Goal: Communication & Community: Answer question/provide support

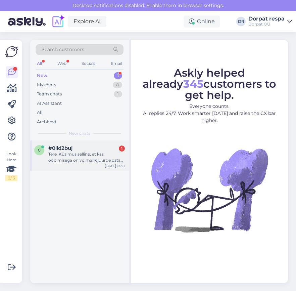
click at [87, 165] on div "0 #0lld2buj 1 Tere. Küsimus selline, et kas ööbimisega on võimalik juurde osta …" at bounding box center [79, 155] width 99 height 30
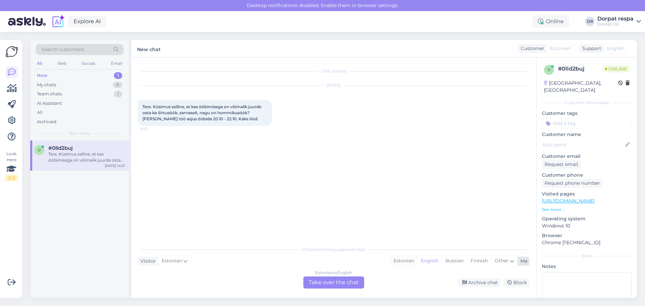
click at [296, 260] on div "Estonian" at bounding box center [403, 261] width 27 height 10
click at [296, 284] on div "Estonian to Estonian Take over the chat" at bounding box center [333, 282] width 61 height 12
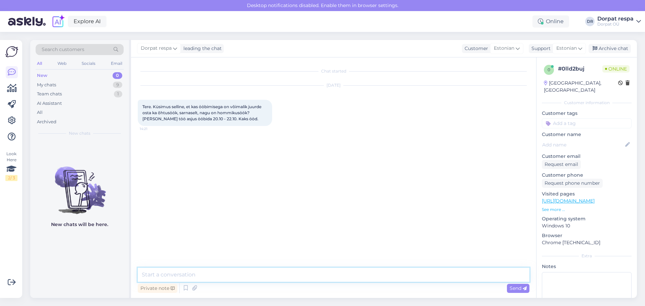
click at [223, 268] on textarea at bounding box center [334, 275] width 392 height 14
type textarea "t"
type textarea "Tere! Sellist võimakust ei ole. Teil tuleb eraldi meie restoranis koha peal mak…"
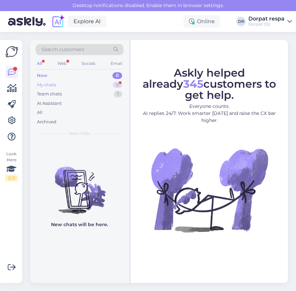
click at [69, 84] on div "My chats 9" at bounding box center [80, 84] width 88 height 9
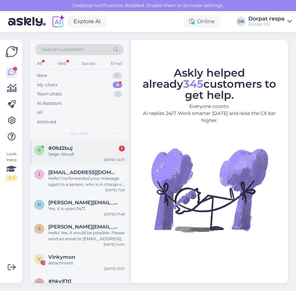
click at [87, 152] on div "Selge, tänud!" at bounding box center [86, 154] width 77 height 6
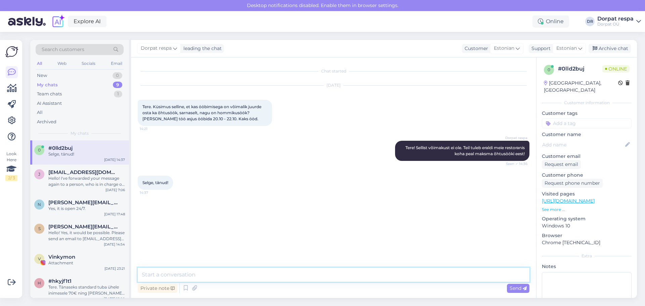
click at [211, 275] on textarea at bounding box center [334, 275] width 392 height 14
click at [60, 172] on span "[EMAIL_ADDRESS][DOMAIN_NAME]" at bounding box center [83, 172] width 70 height 6
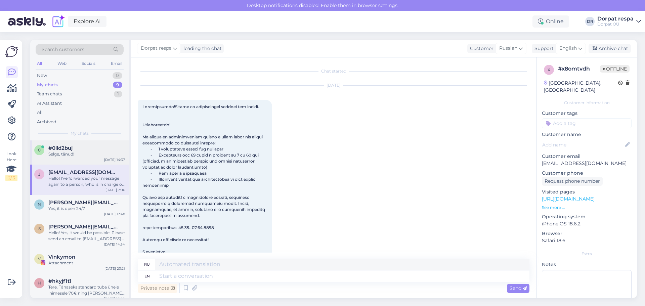
scroll to position [473, 0]
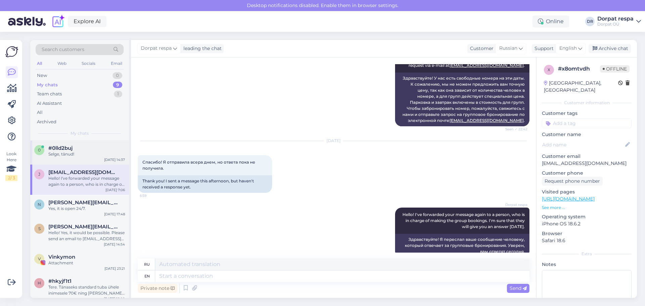
click at [57, 146] on span "#0lld2buj" at bounding box center [60, 148] width 24 height 6
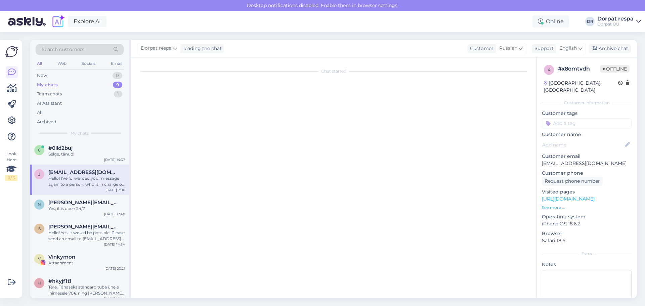
scroll to position [0, 0]
